Goal: Find contact information: Find contact information

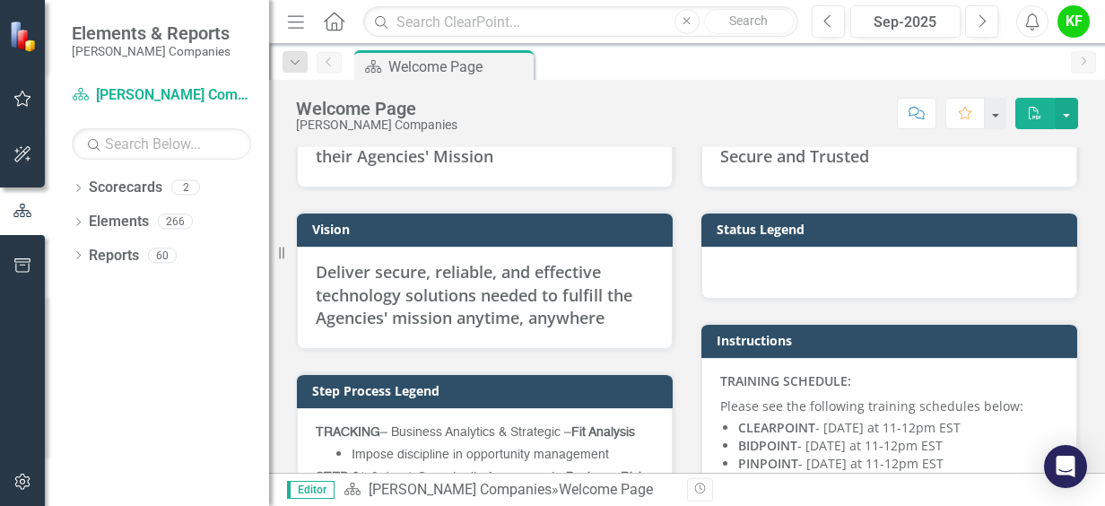
scroll to position [897, 0]
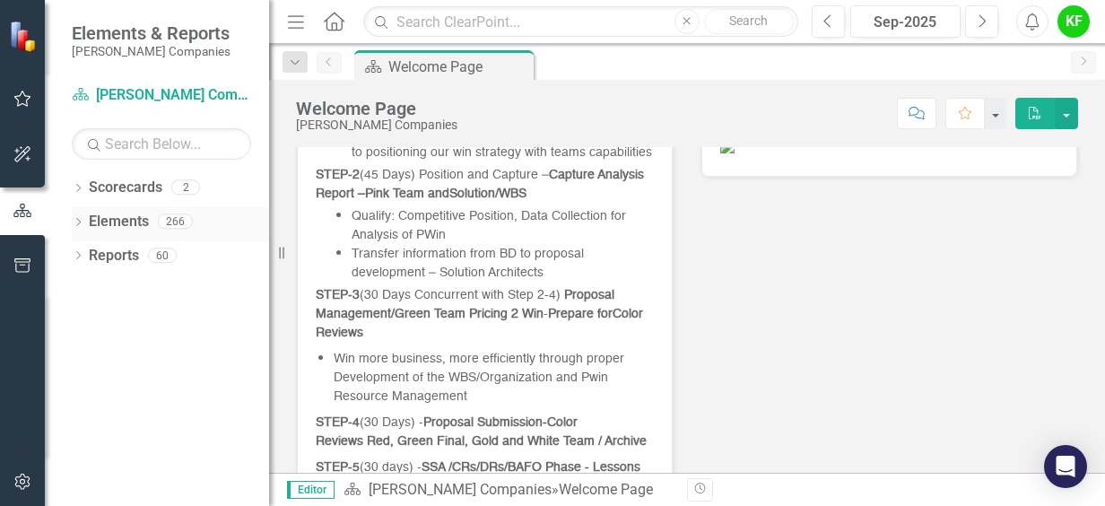
click at [126, 215] on link "Elements" at bounding box center [119, 222] width 60 height 21
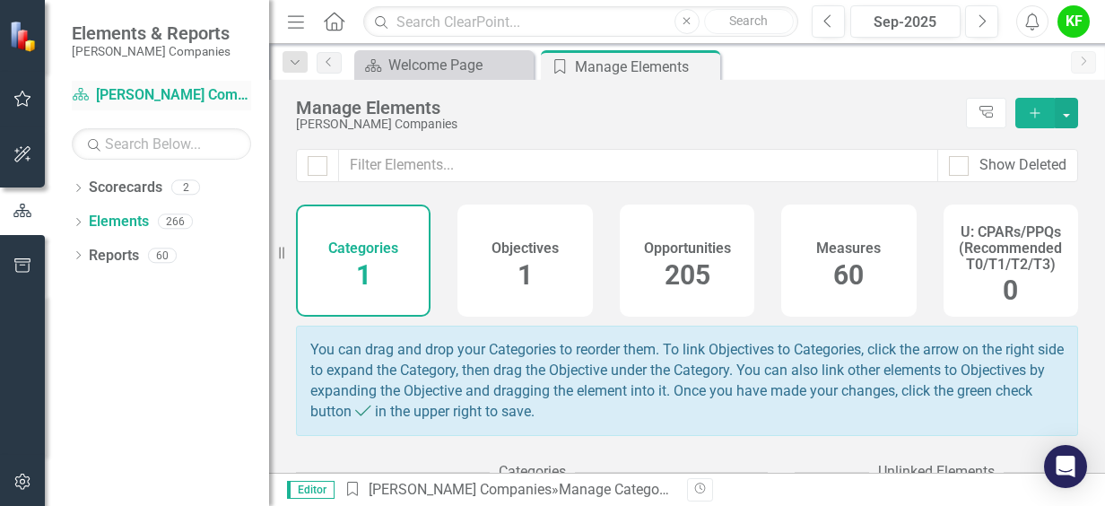
click at [126, 83] on div "Scorecard [PERSON_NAME] Companies" at bounding box center [161, 96] width 179 height 30
click at [113, 261] on link "Reports" at bounding box center [114, 256] width 50 height 21
click at [11, 32] on img at bounding box center [24, 35] width 31 height 31
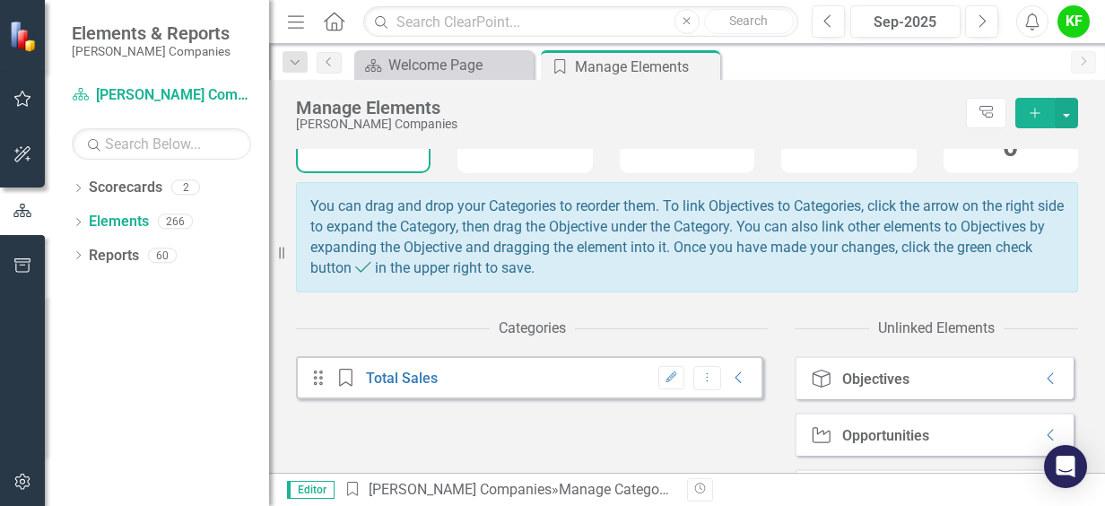
scroll to position [208, 0]
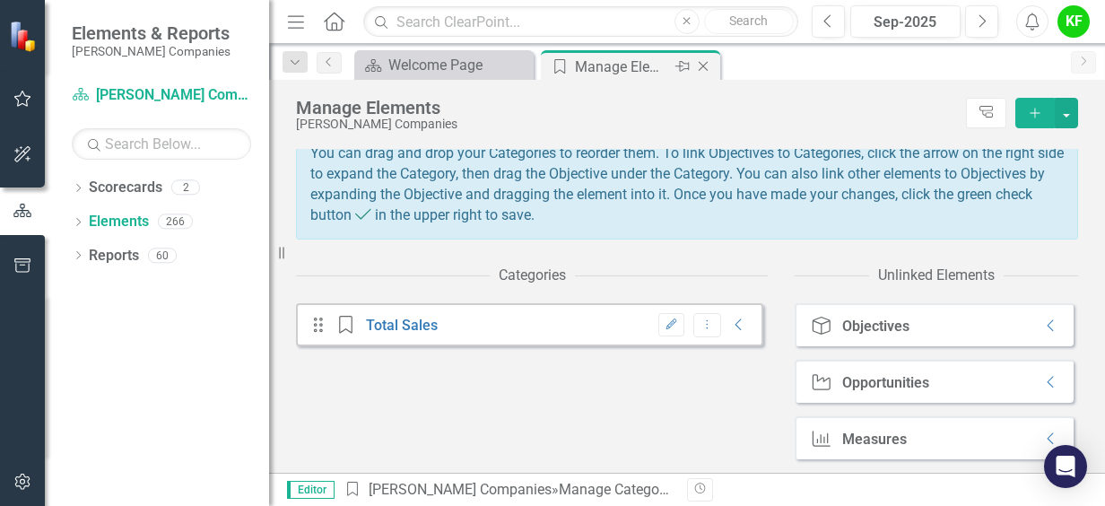
click at [708, 65] on icon "Close" at bounding box center [703, 66] width 18 height 14
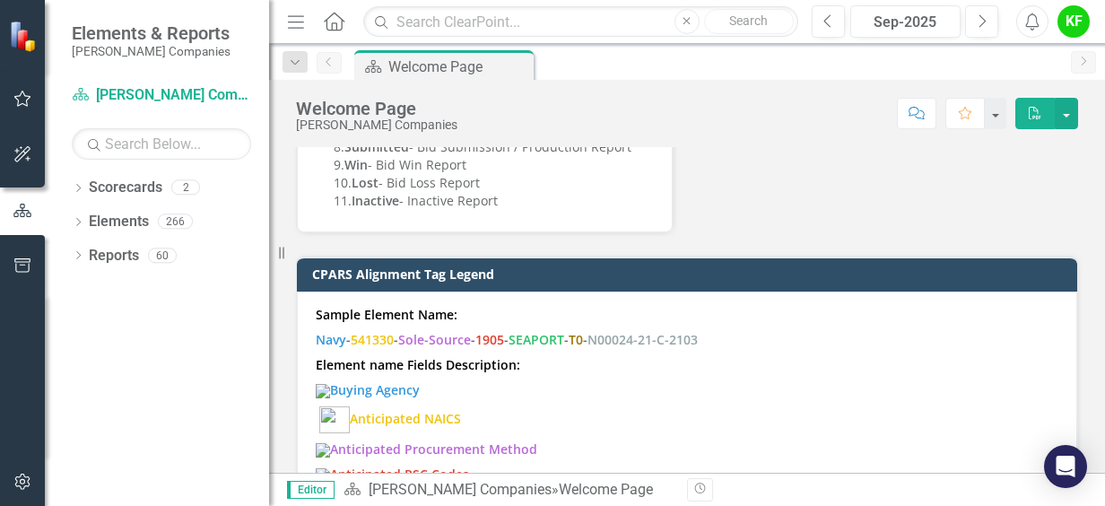
scroll to position [1974, 0]
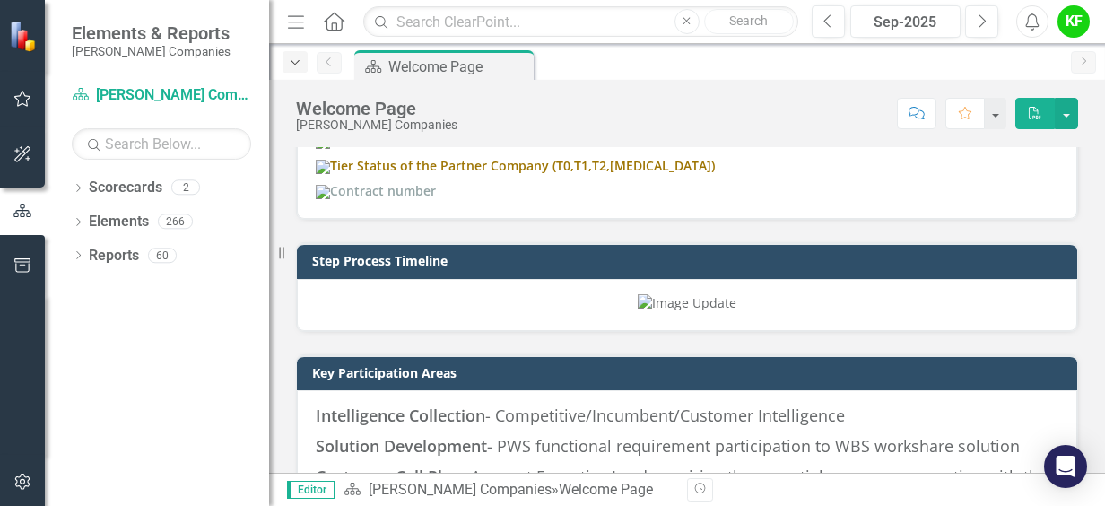
click at [298, 61] on icon "button" at bounding box center [295, 62] width 9 height 4
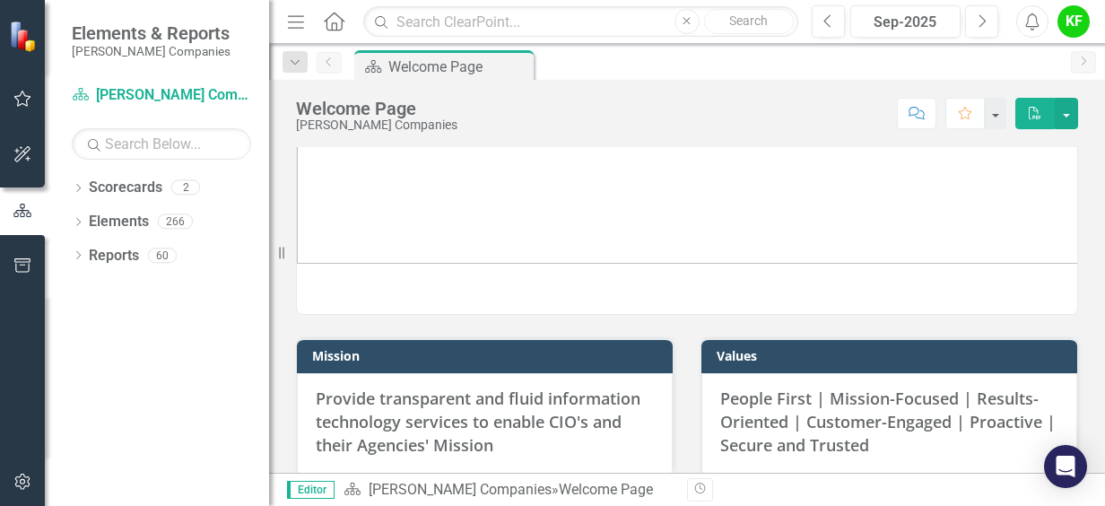
scroll to position [0, 0]
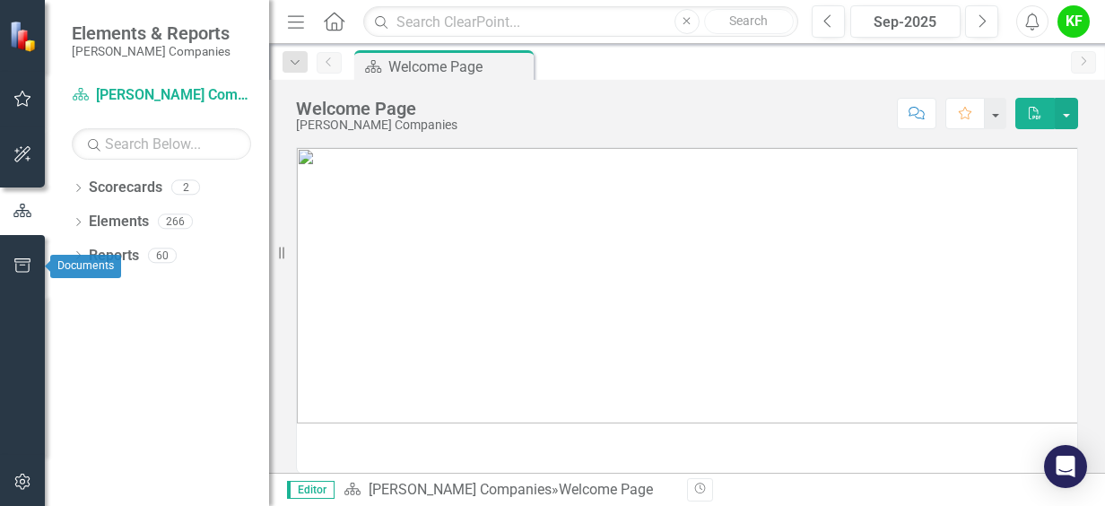
click at [20, 269] on icon "button" at bounding box center [22, 265] width 19 height 14
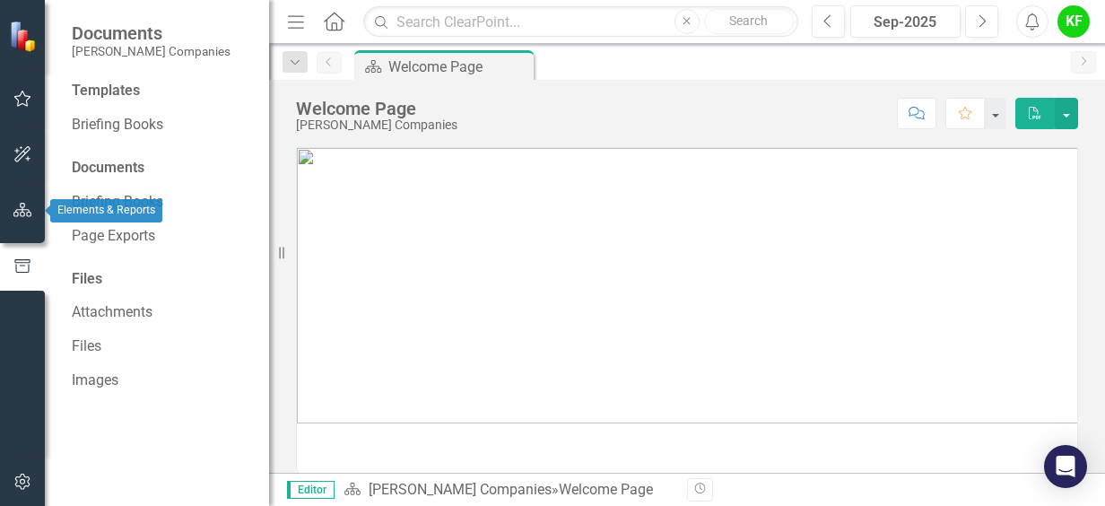
click at [23, 211] on icon "button" at bounding box center [22, 210] width 19 height 14
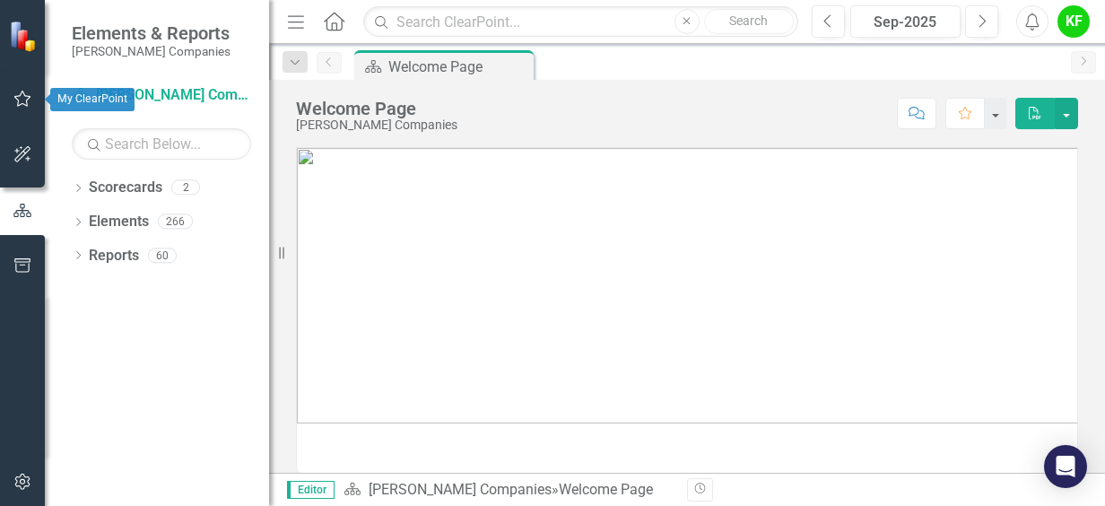
click at [27, 105] on icon "button" at bounding box center [22, 99] width 17 height 16
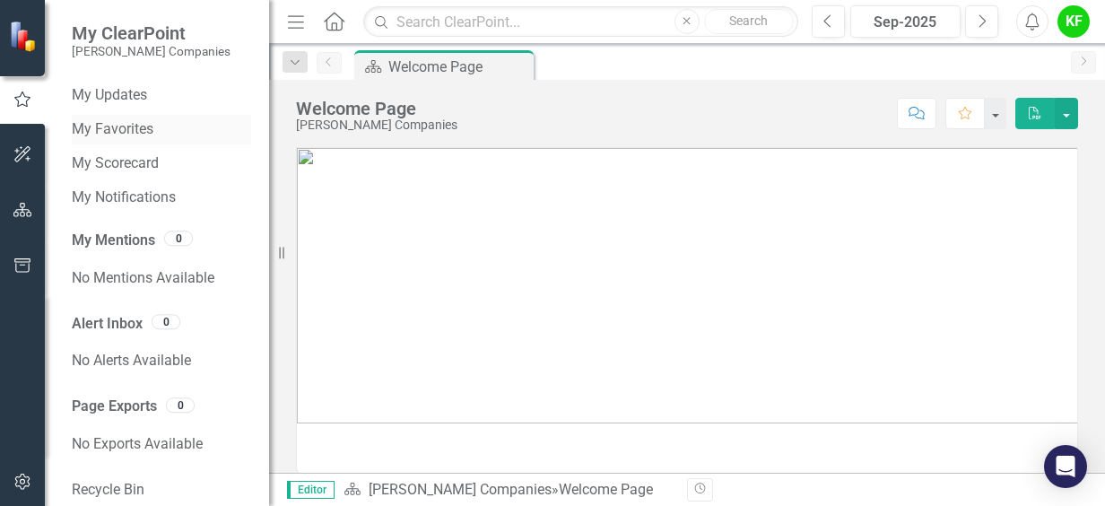
click at [127, 129] on link "My Favorites" at bounding box center [161, 129] width 179 height 21
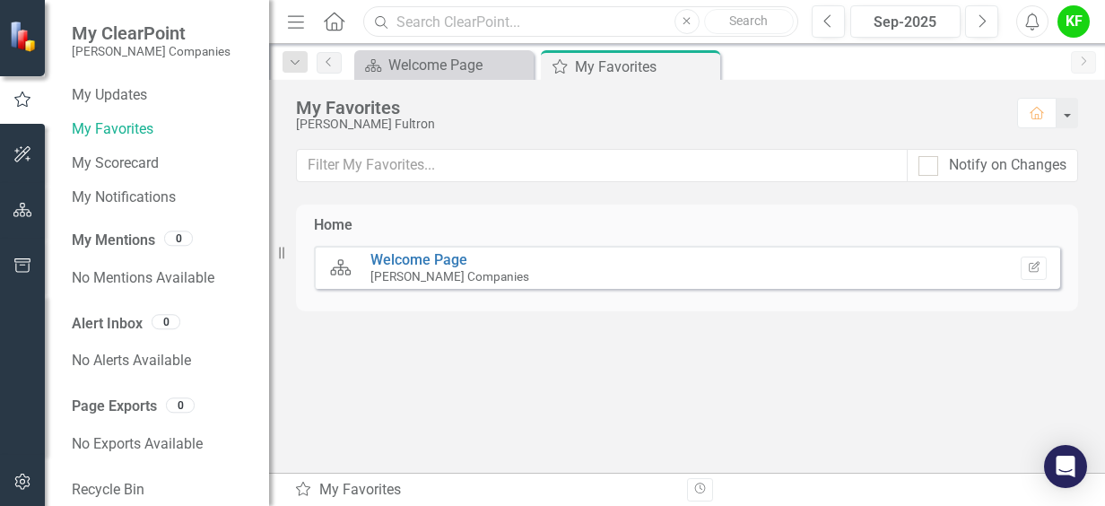
click at [483, 22] on input "text" at bounding box center [580, 21] width 435 height 31
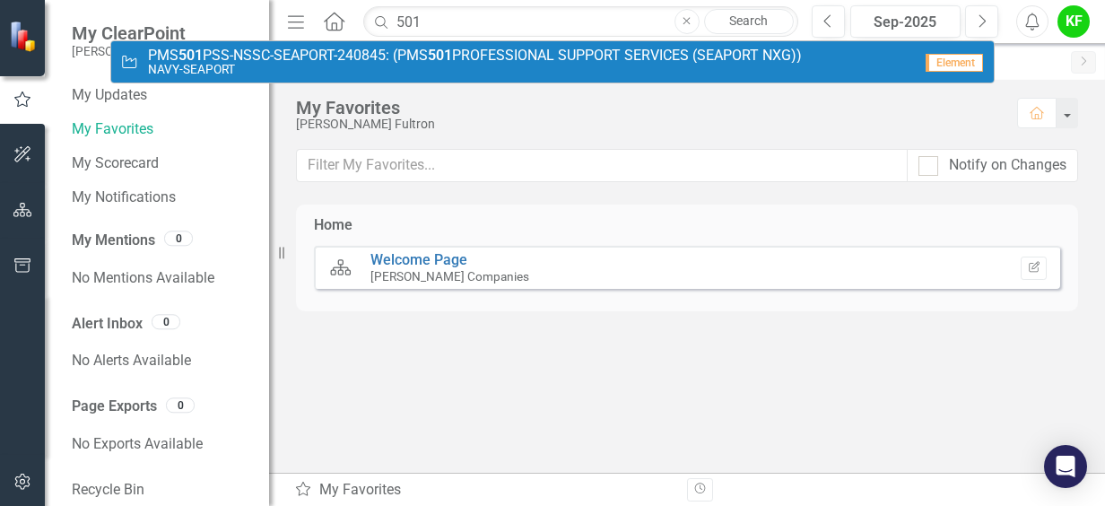
click at [619, 52] on span "PMS 501 PSS-NSSC-SEAPORT-240845: (PMS 501 PROFESSIONAL SUPPORT SERVICES (SEAPOR…" at bounding box center [475, 56] width 654 height 16
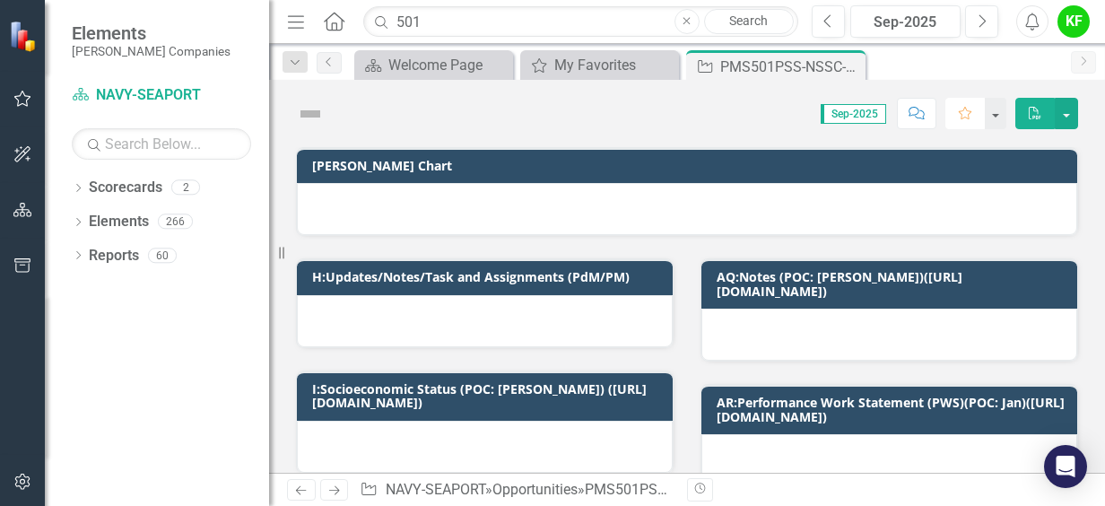
click at [973, 117] on icon "Favorite" at bounding box center [965, 113] width 16 height 13
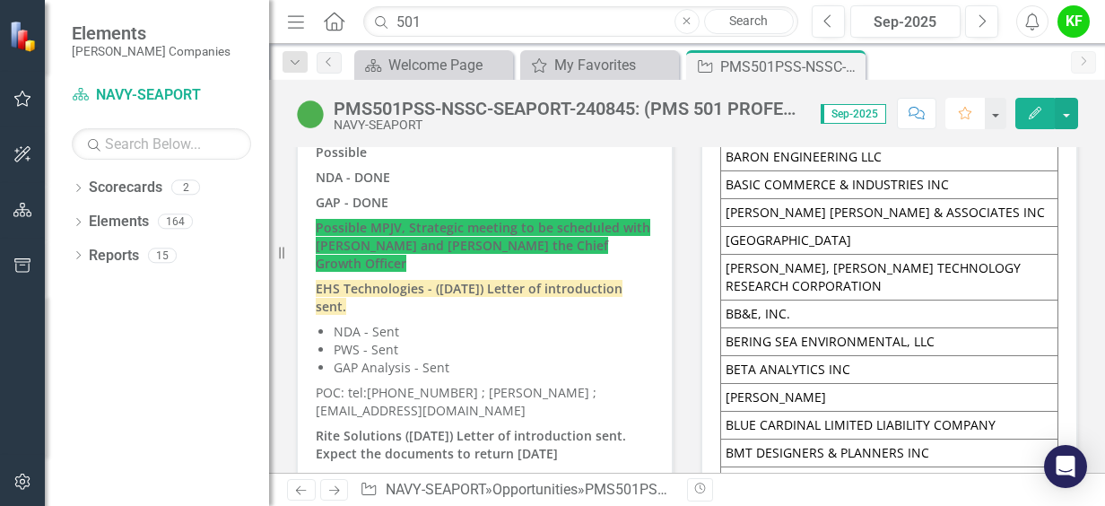
scroll to position [5293, 0]
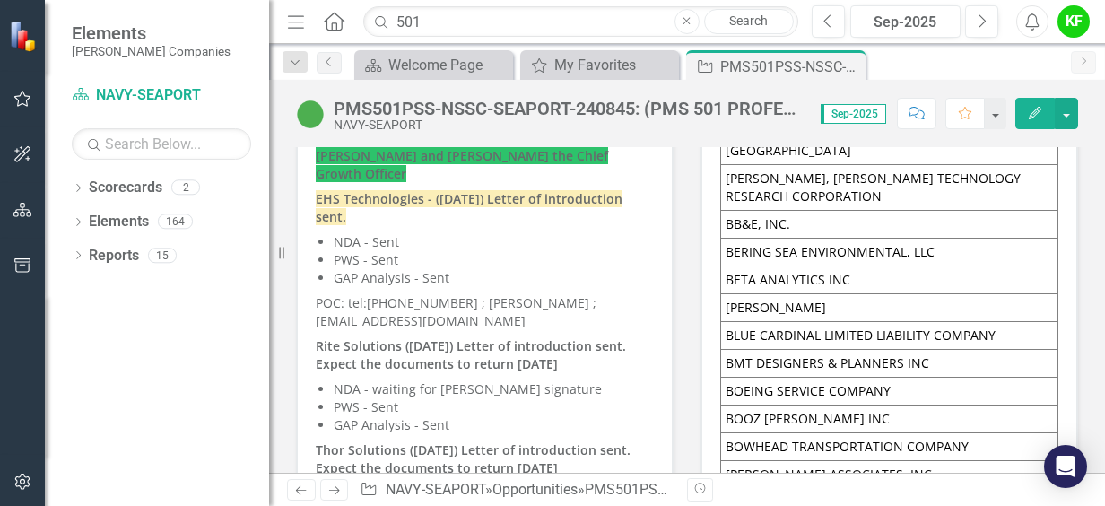
click at [406, 291] on p "POC: tel:[PHONE_NUMBER] ; [PERSON_NAME] ; [EMAIL_ADDRESS][DOMAIN_NAME]" at bounding box center [485, 312] width 338 height 43
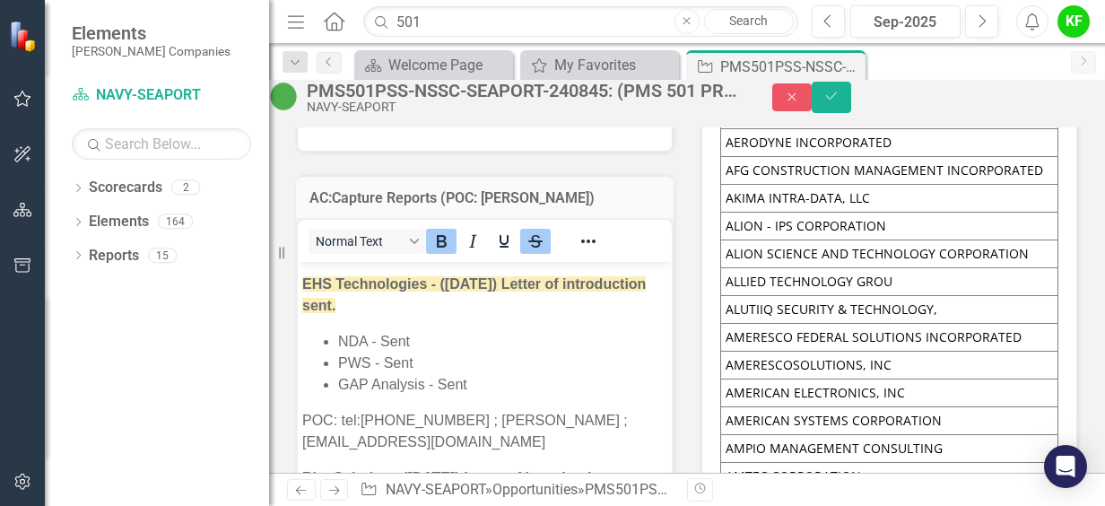
scroll to position [1346, 0]
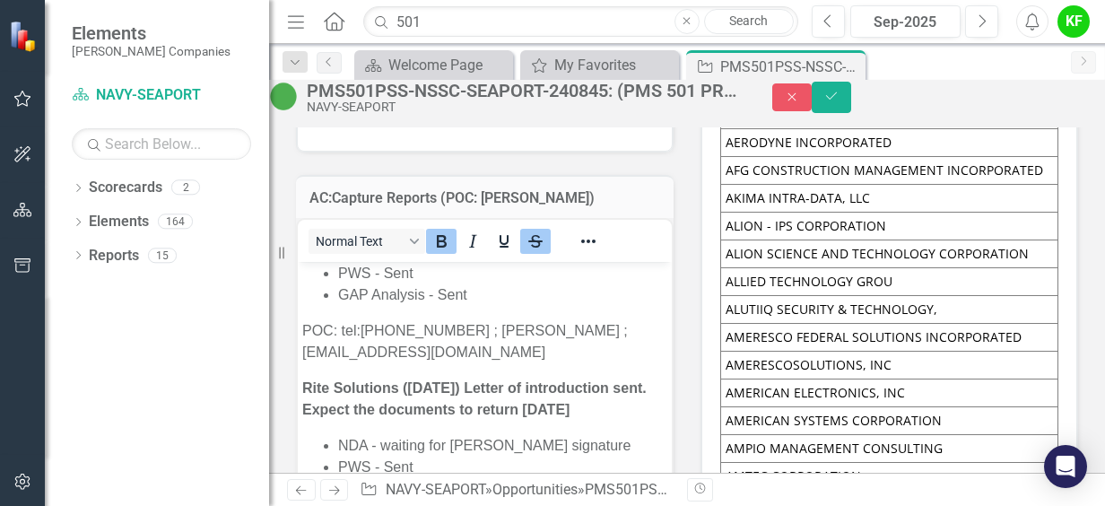
click at [371, 363] on p "POC: tel:[PHONE_NUMBER] ; [PERSON_NAME] ; [EMAIL_ADDRESS][DOMAIN_NAME]" at bounding box center [484, 341] width 365 height 43
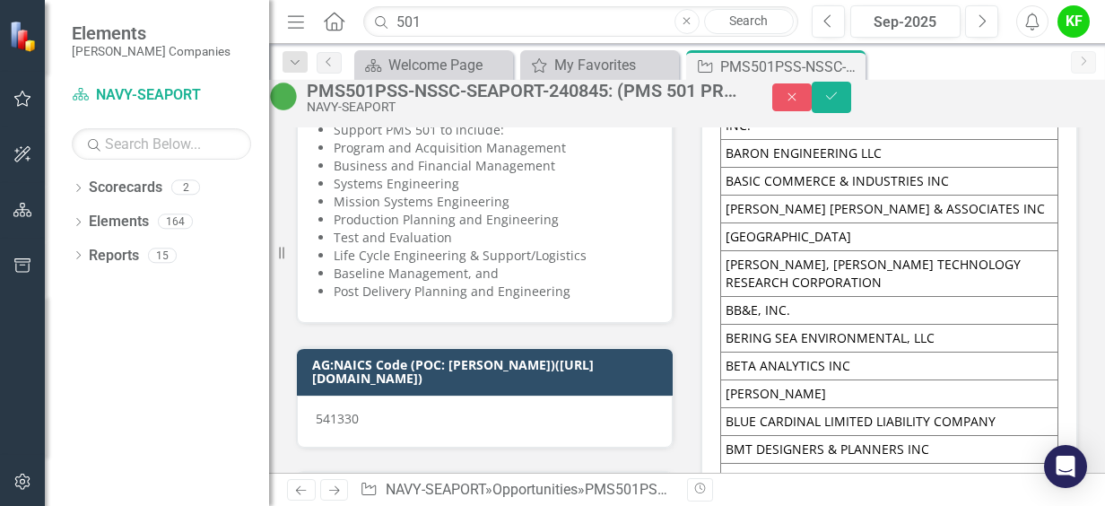
scroll to position [5160, 0]
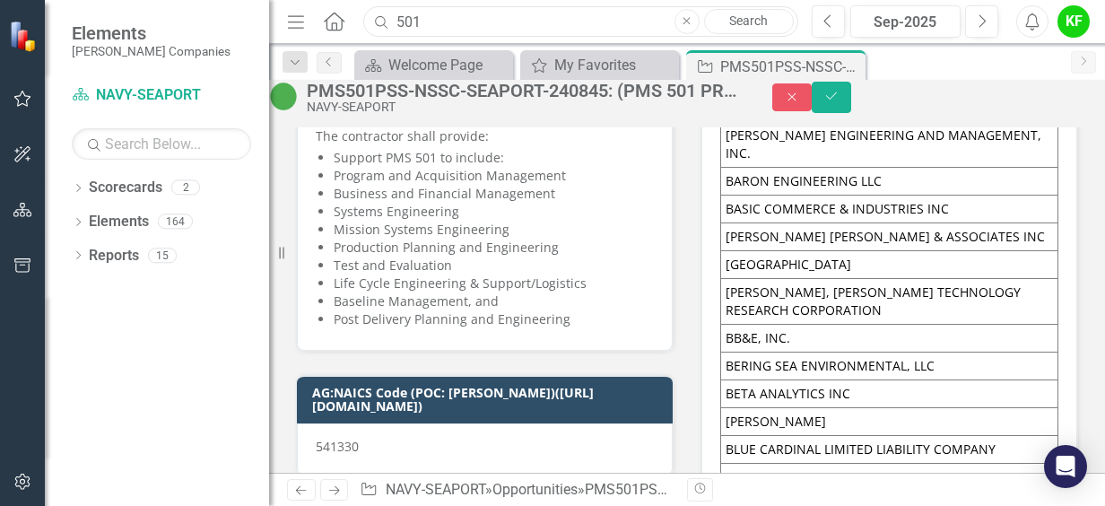
click at [490, 13] on input "501" at bounding box center [580, 21] width 435 height 31
drag, startPoint x: 490, startPoint y: 13, endPoint x: 225, endPoint y: 35, distance: 265.6
click at [225, 35] on div "Elements [PERSON_NAME] Companies Scorecard NAVY-SEAPORT Search Dropdown Scoreca…" at bounding box center [552, 253] width 1105 height 506
type input "rite"
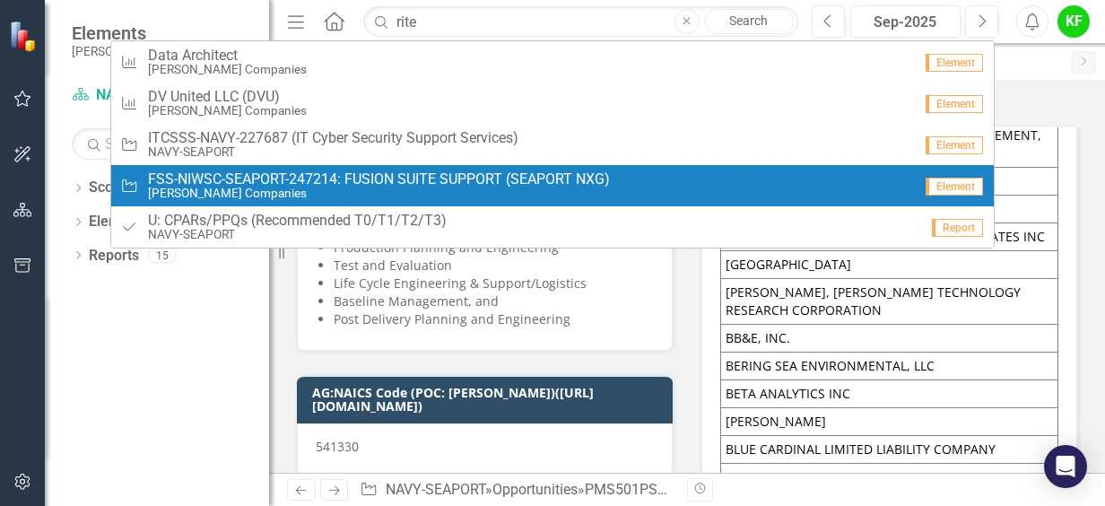
click at [282, 183] on span "FSS-NIWSC-SEAPORT-247214: FUSION SUITE SUPPORT (SEAPORT NXG)" at bounding box center [379, 179] width 462 height 16
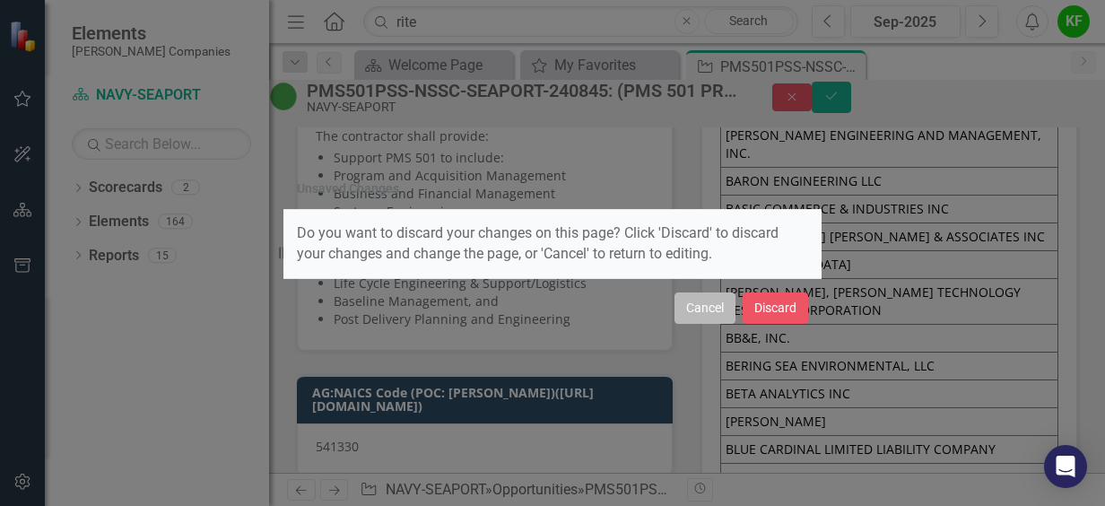
click at [730, 312] on button "Cancel" at bounding box center [705, 307] width 61 height 31
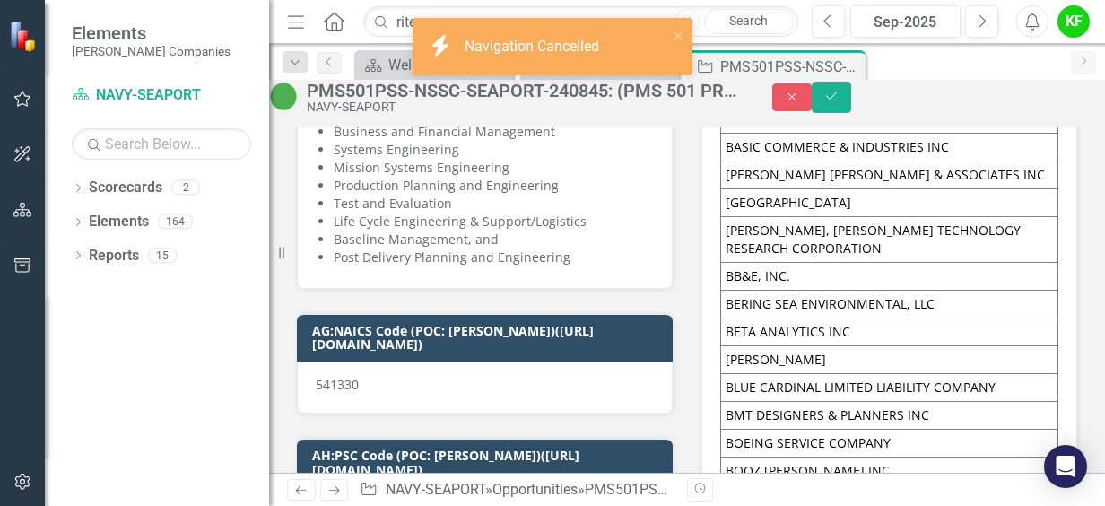
scroll to position [5249, 0]
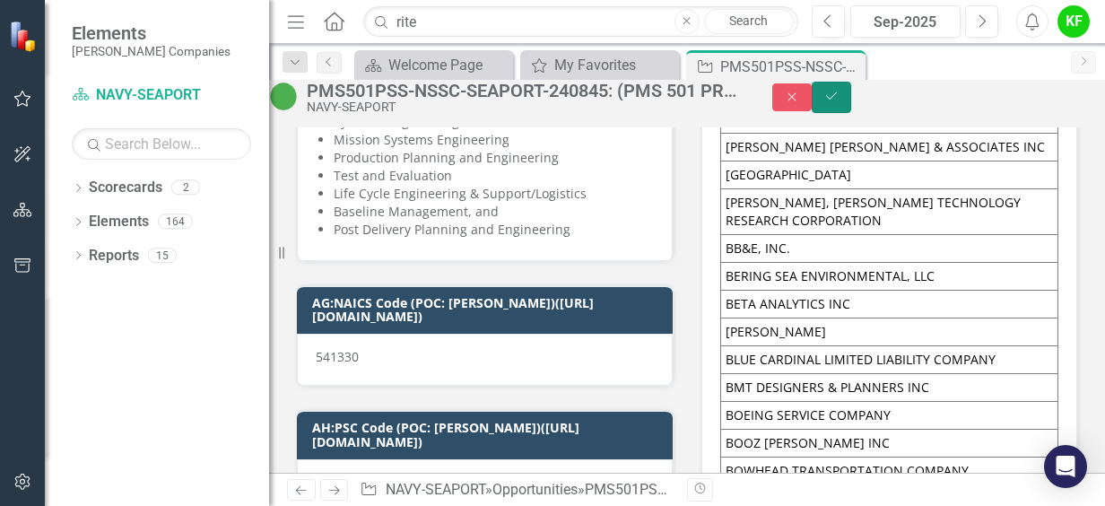
click at [851, 97] on button "Save" at bounding box center [831, 97] width 39 height 31
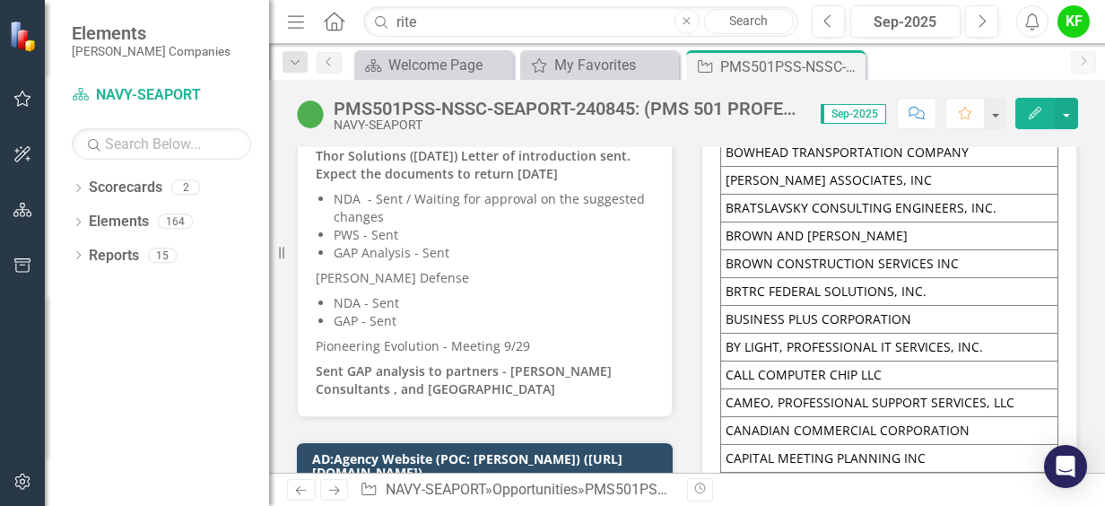
scroll to position [5652, 0]
